Goal: Information Seeking & Learning: Compare options

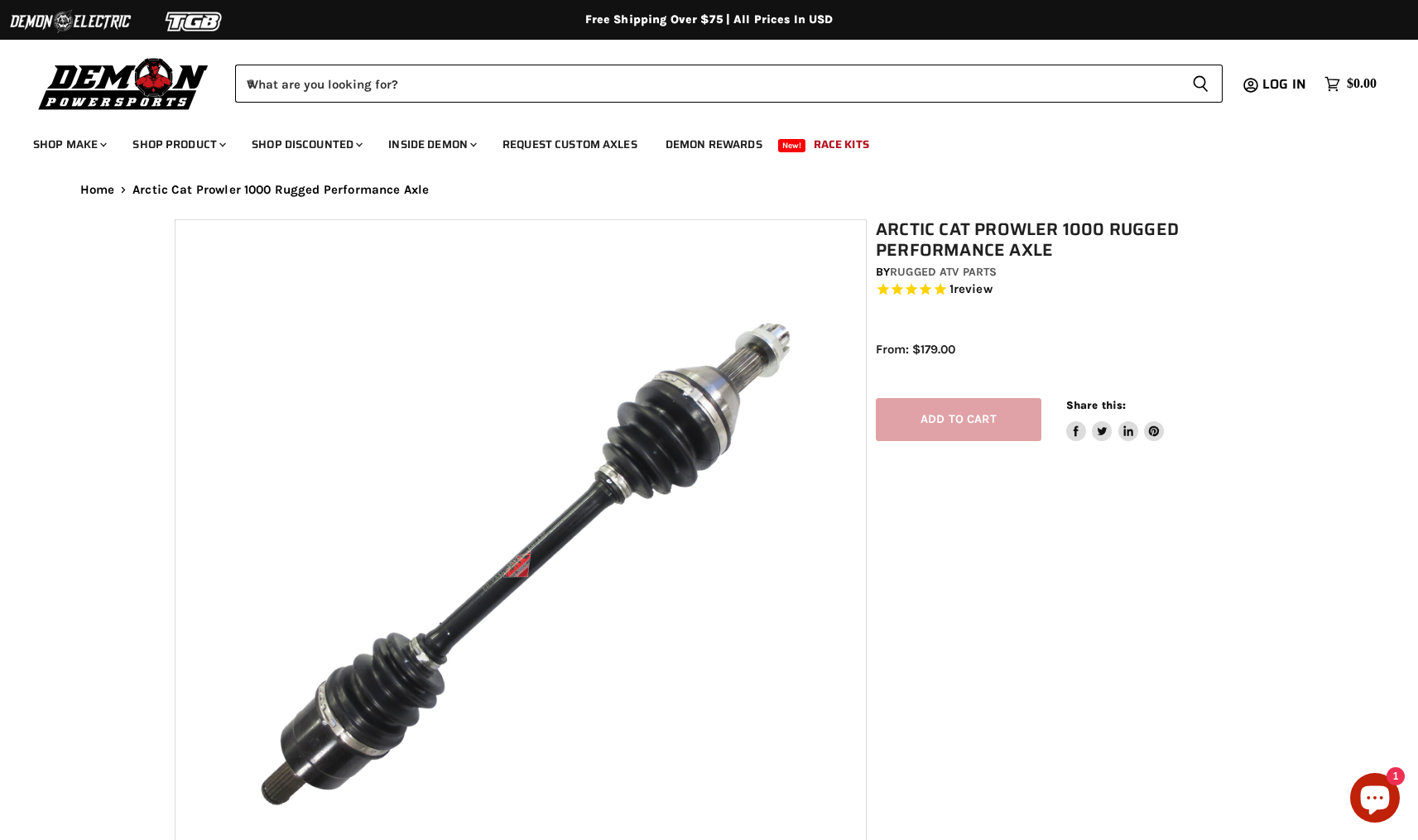
select select "******"
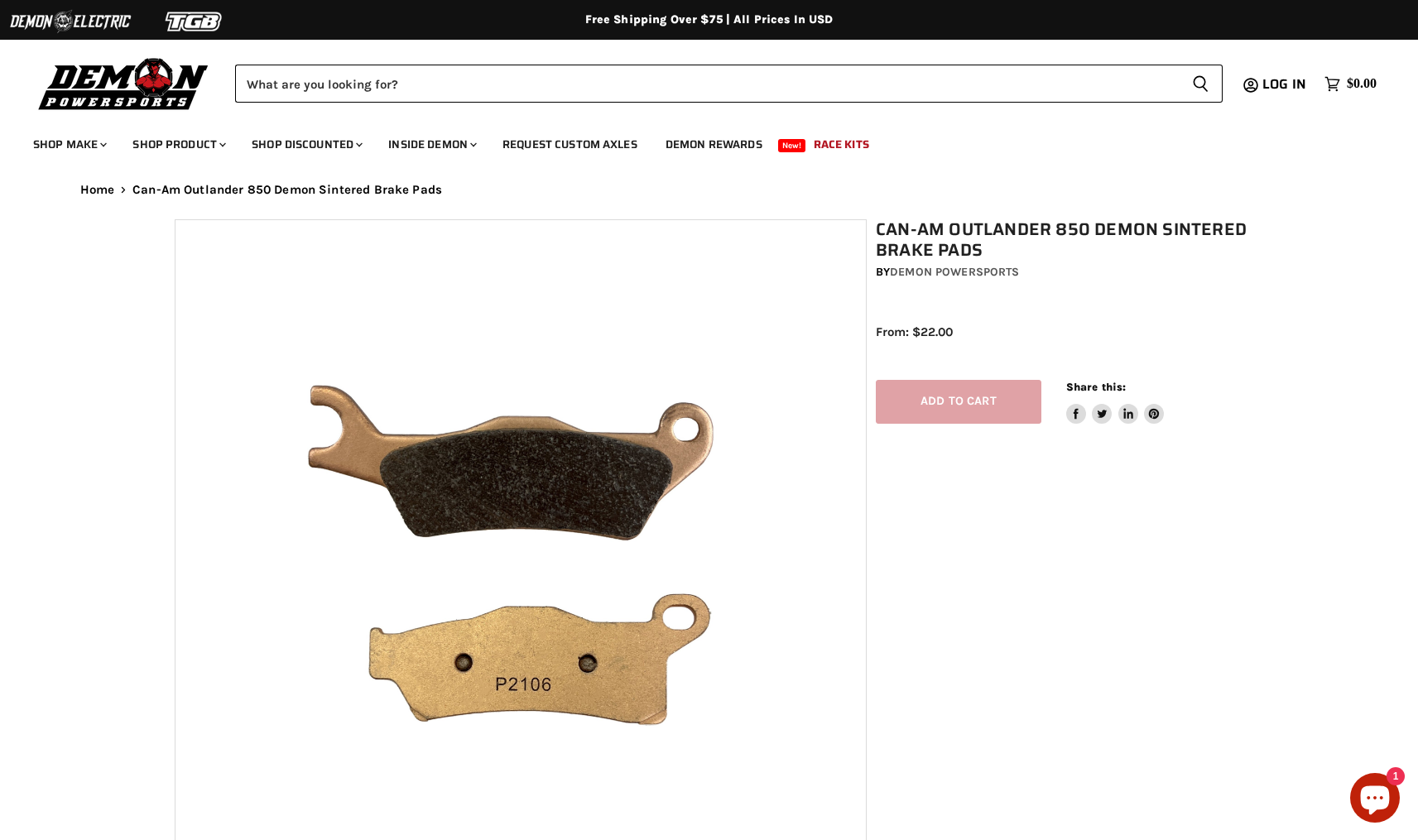
select select "******"
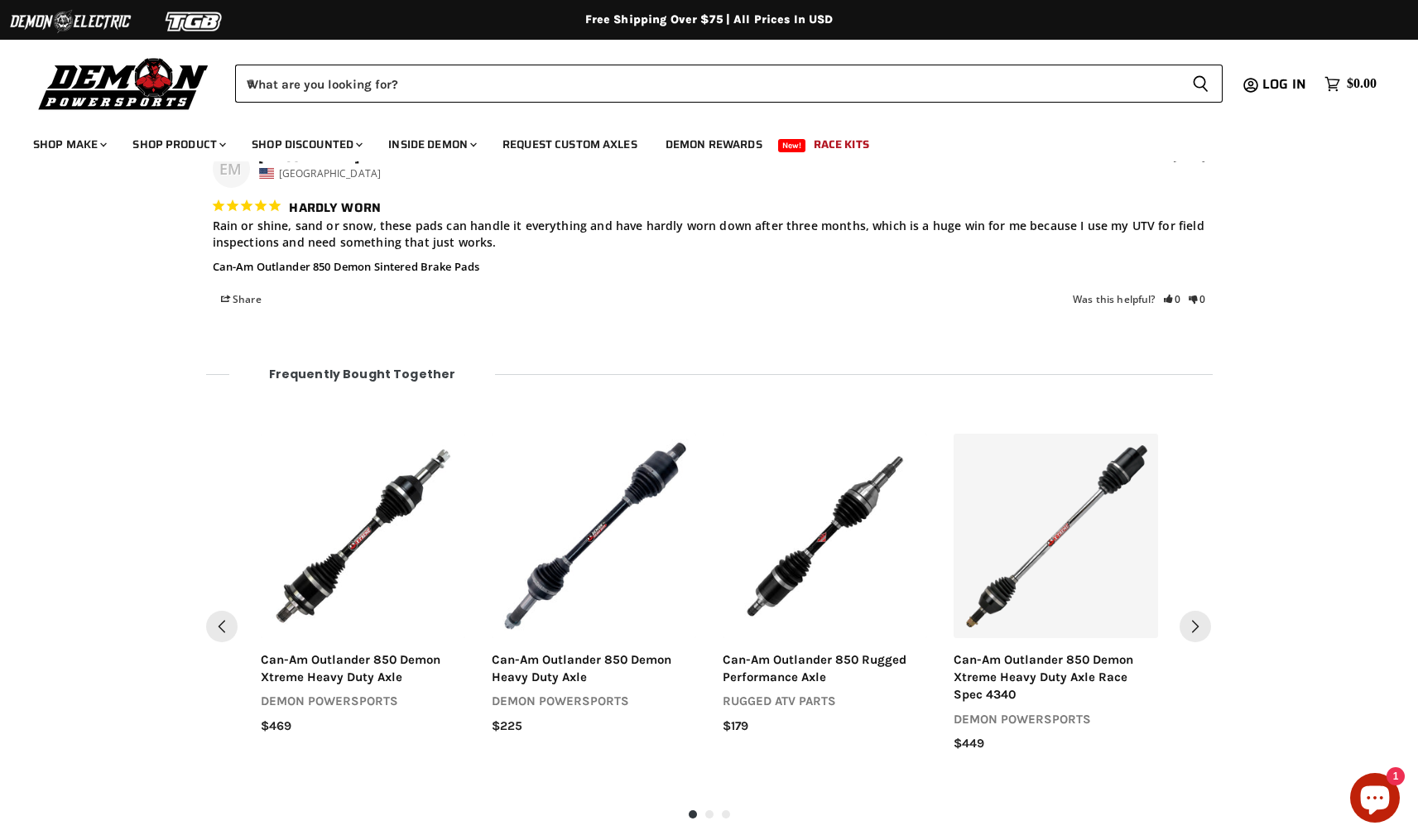
scroll to position [1853, 0]
